Goal: Check status: Check status

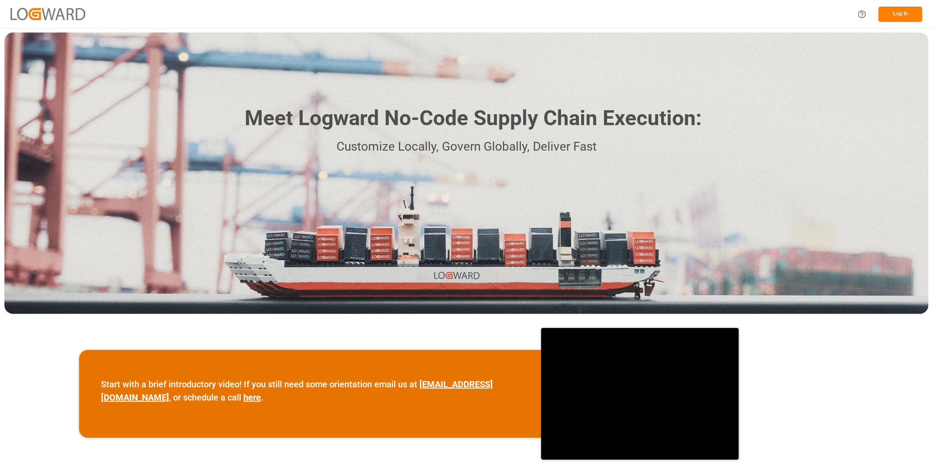
click at [889, 8] on button "Log In" at bounding box center [900, 14] width 44 height 15
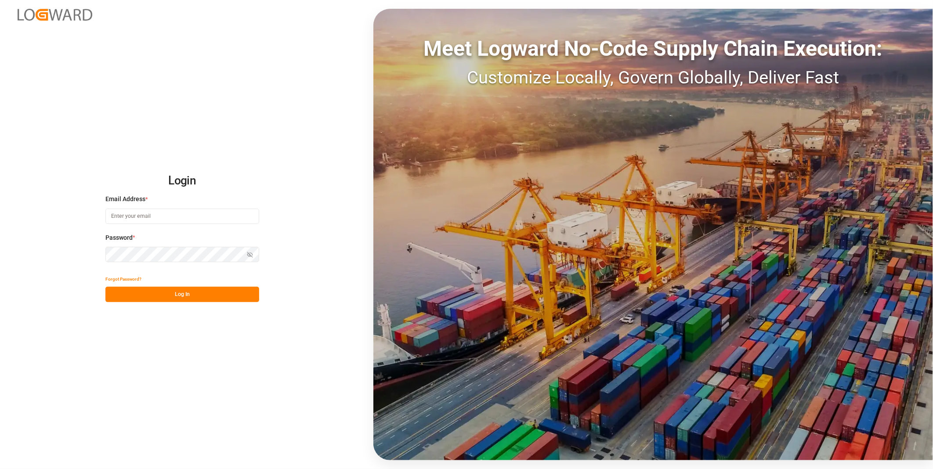
type input "[PERSON_NAME][EMAIL_ADDRESS][DOMAIN_NAME]"
click at [218, 296] on button "Log In" at bounding box center [182, 294] width 154 height 15
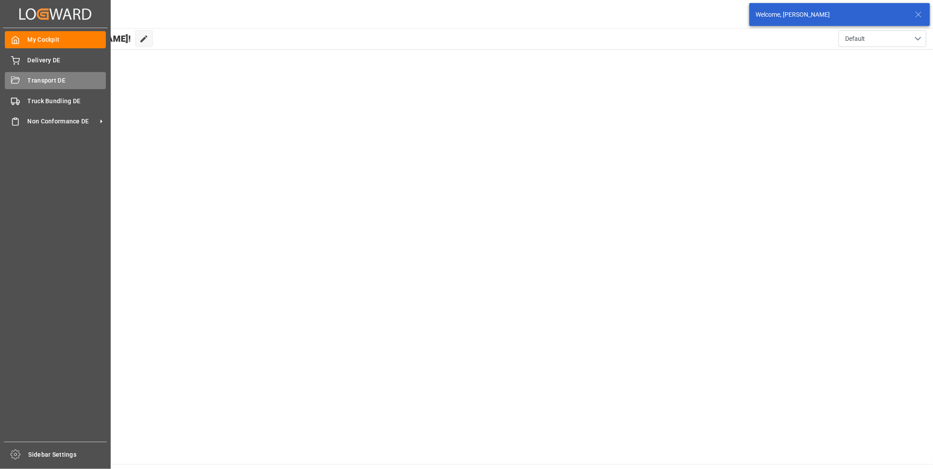
click at [20, 73] on div "Transport DE Transport DE" at bounding box center [55, 80] width 101 height 17
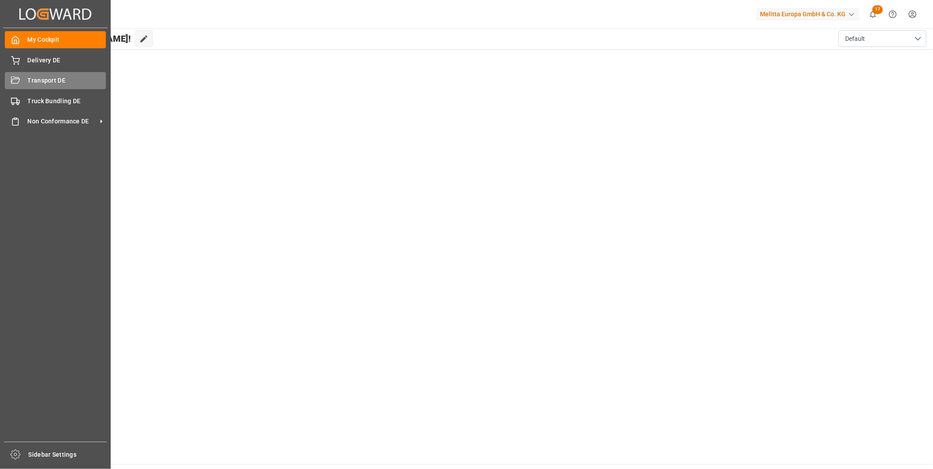
click at [27, 77] on div "Transport DE Transport DE" at bounding box center [55, 80] width 101 height 17
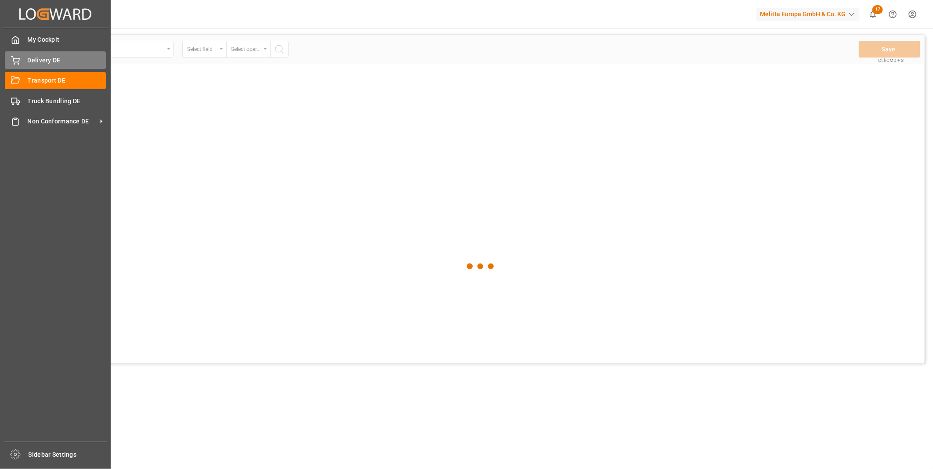
click at [27, 67] on div "Delivery DE Delivery DE" at bounding box center [55, 59] width 101 height 17
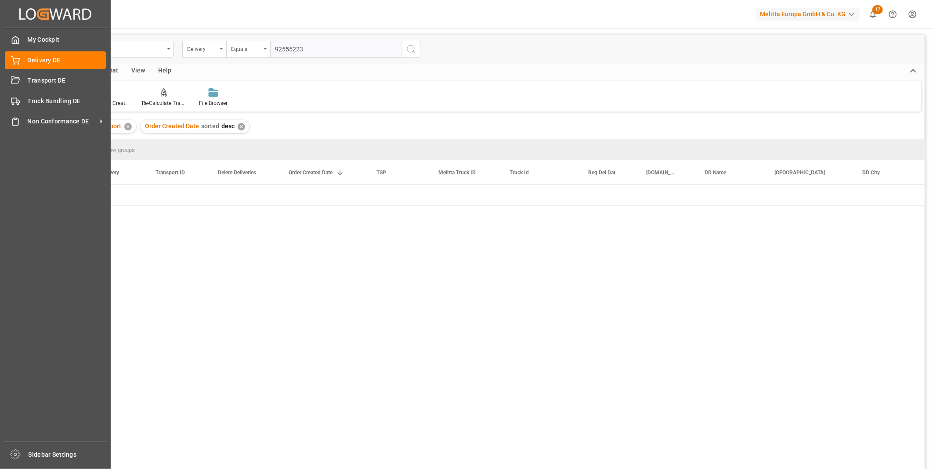
type input "92555223"
click at [422, 50] on div "Delivery DE Delivery Equals 92555223" at bounding box center [480, 49] width 887 height 29
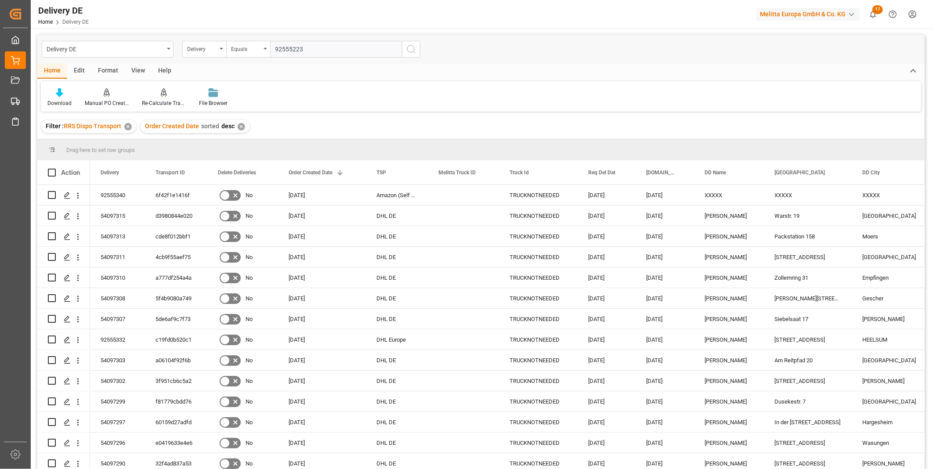
click at [412, 49] on icon "search button" at bounding box center [411, 49] width 11 height 11
